Goal: Transaction & Acquisition: Purchase product/service

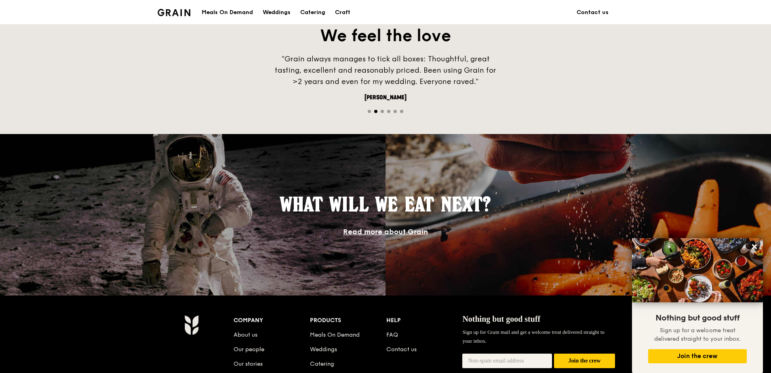
scroll to position [364, 0]
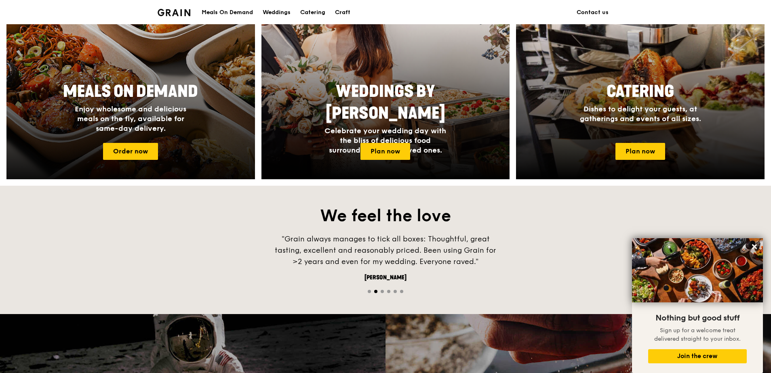
click at [154, 112] on span "Enjoy wholesome and delicious meals on the fly, available for same-day delivery." at bounding box center [131, 119] width 112 height 28
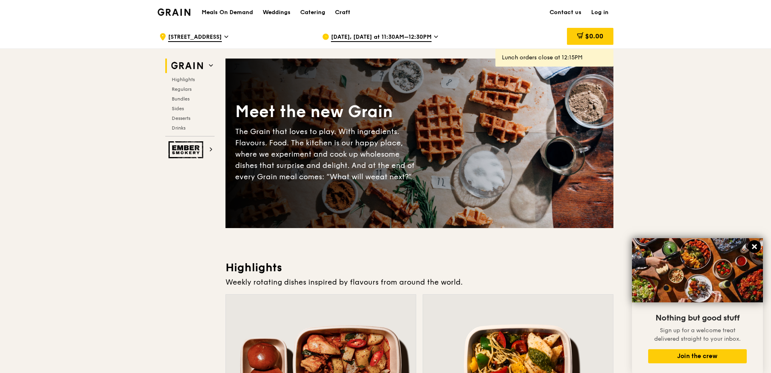
click at [757, 247] on icon at bounding box center [754, 246] width 7 height 7
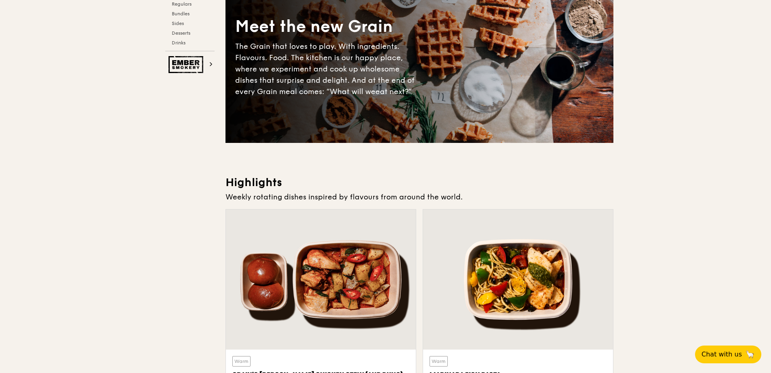
scroll to position [202, 0]
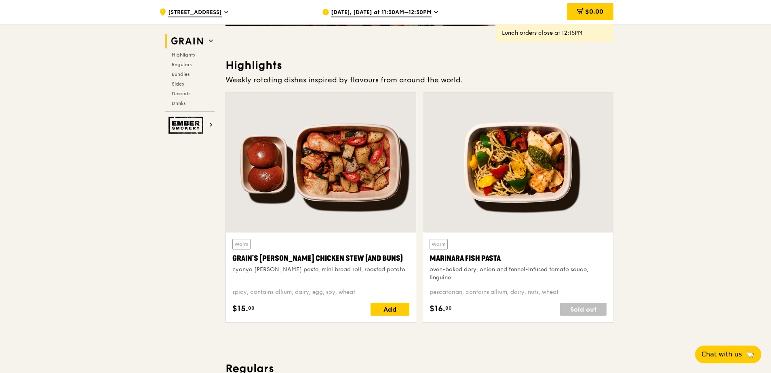
click at [346, 164] on div at bounding box center [321, 163] width 190 height 140
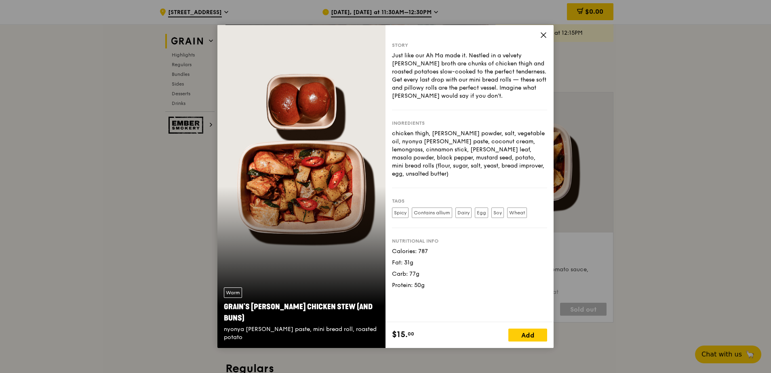
click at [543, 35] on icon at bounding box center [543, 35] width 5 height 5
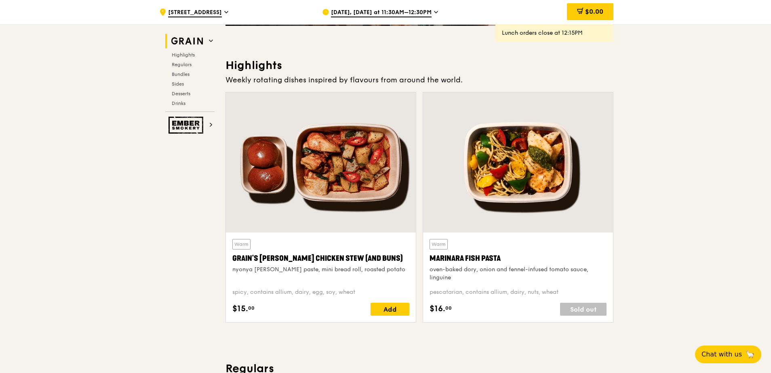
click at [536, 154] on div at bounding box center [518, 163] width 190 height 140
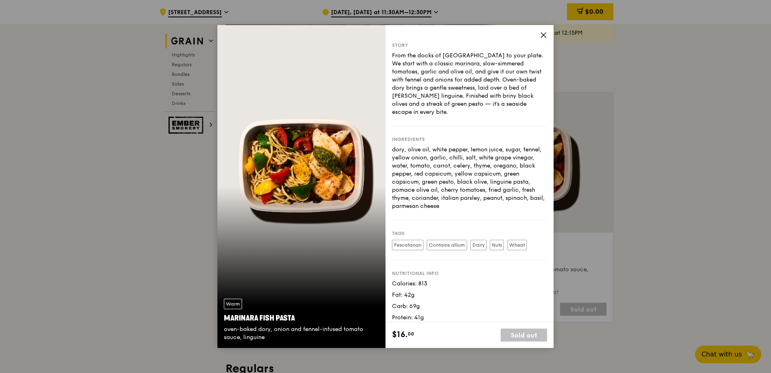
click at [543, 34] on icon at bounding box center [543, 35] width 5 height 5
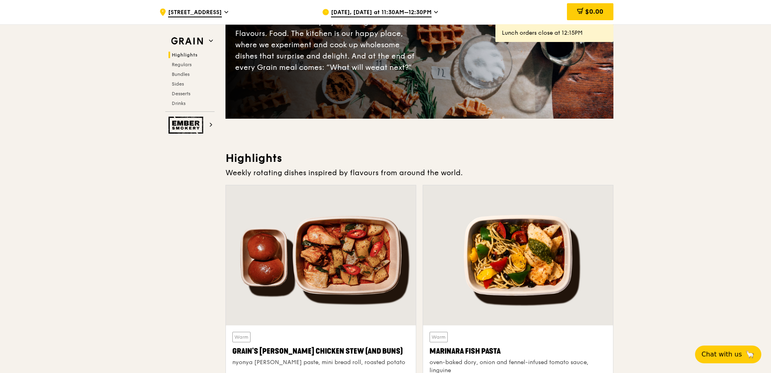
scroll to position [0, 0]
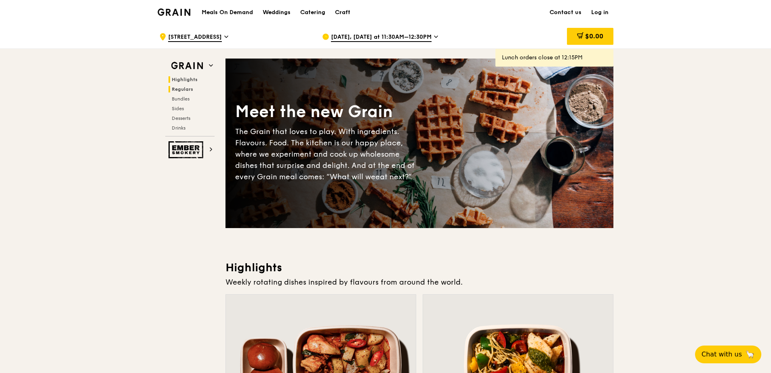
click at [184, 89] on span "Regulars" at bounding box center [182, 89] width 21 height 6
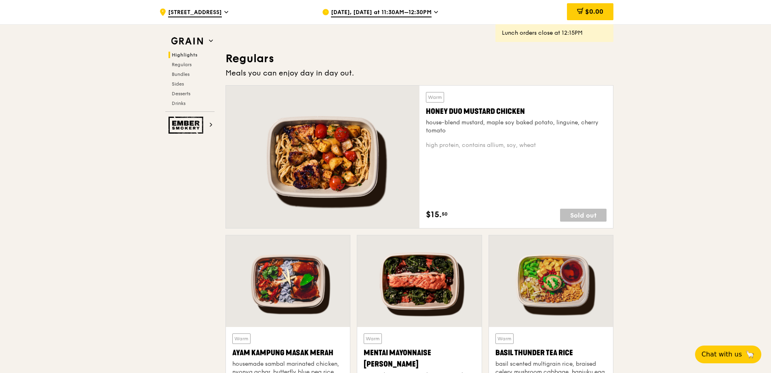
scroll to position [532, 0]
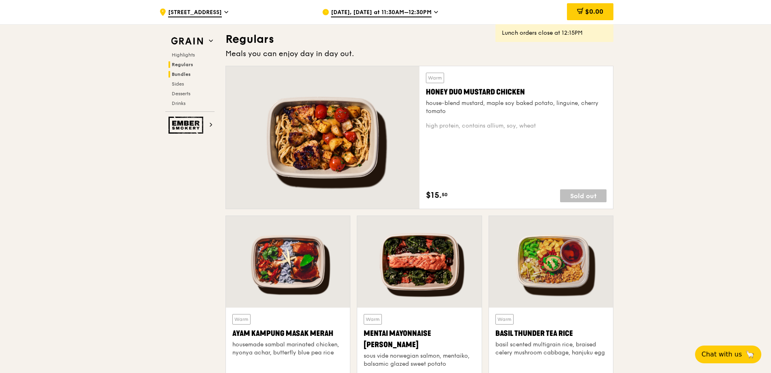
click at [184, 74] on span "Bundles" at bounding box center [181, 75] width 19 height 6
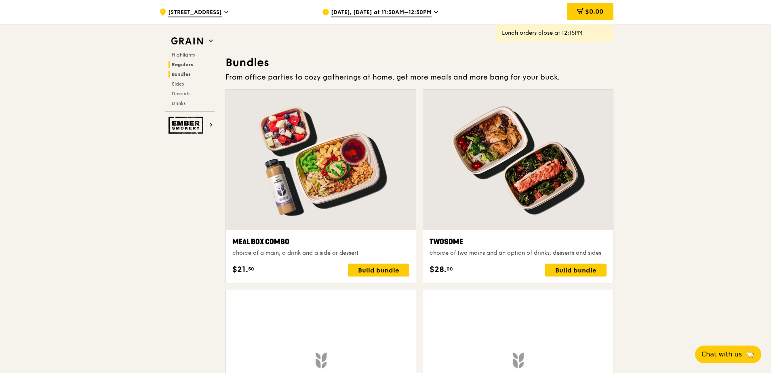
scroll to position [1164, 0]
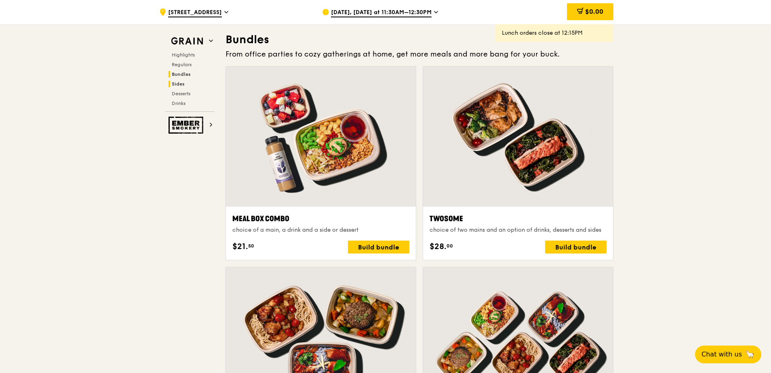
click at [179, 85] on span "Sides" at bounding box center [178, 84] width 13 height 6
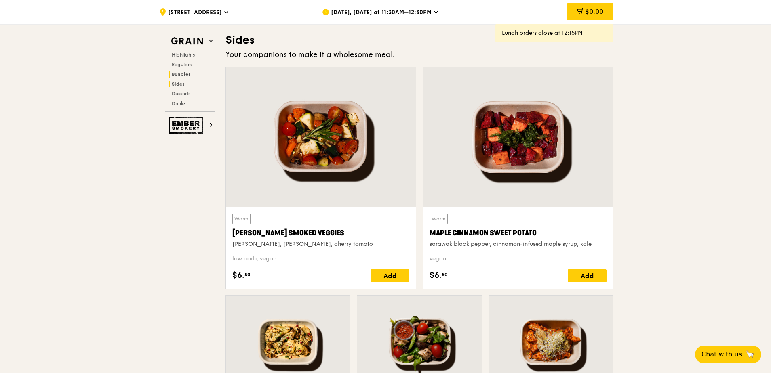
scroll to position [1800, 0]
click at [181, 94] on span "Desserts" at bounding box center [182, 94] width 21 height 6
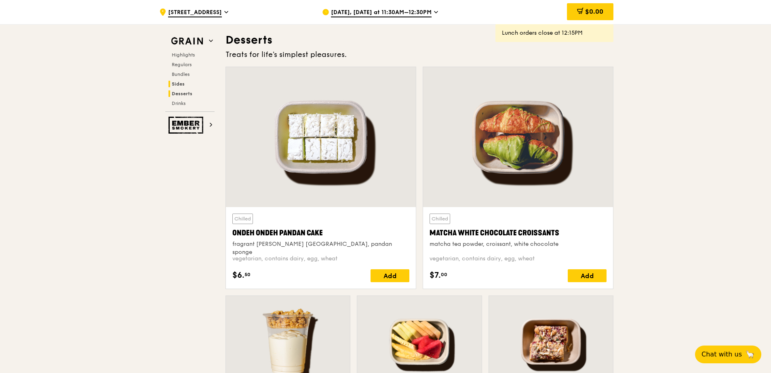
scroll to position [2304, 0]
click at [178, 102] on span "Drinks" at bounding box center [180, 104] width 16 height 6
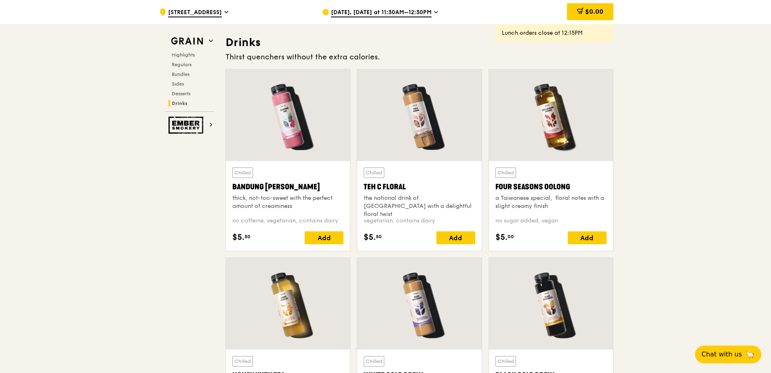
scroll to position [2796, 0]
